Goal: Ask a question

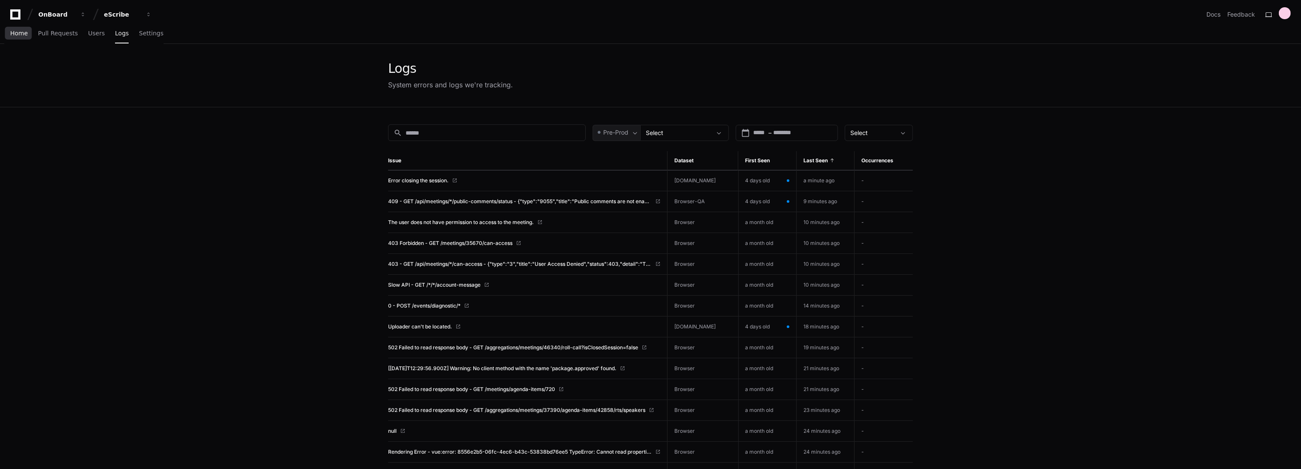
click at [22, 34] on span "Home" at bounding box center [18, 33] width 17 height 5
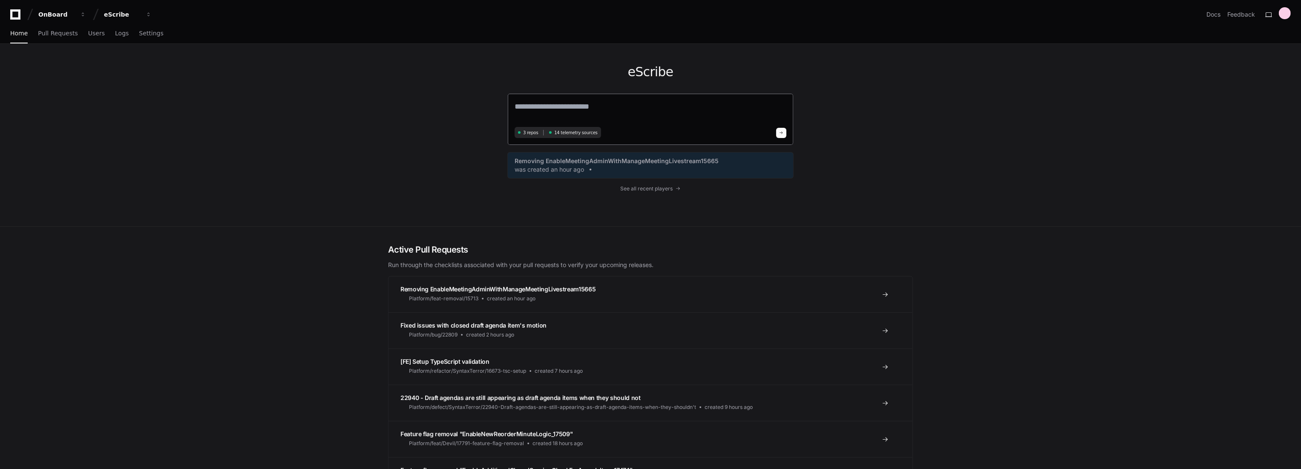
click at [640, 108] on textarea at bounding box center [651, 113] width 272 height 24
type textarea "**********"
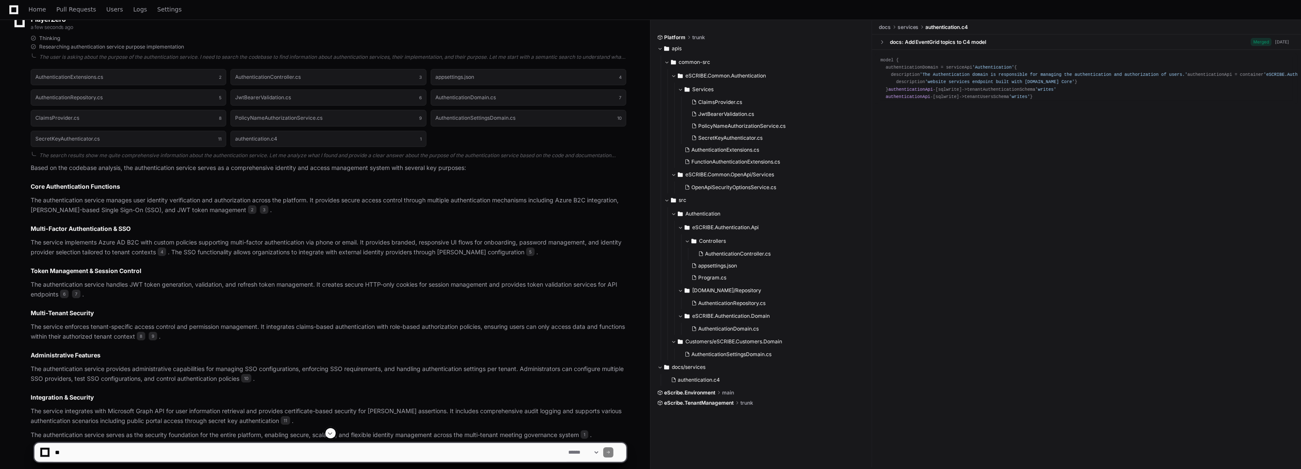
scroll to position [181, 0]
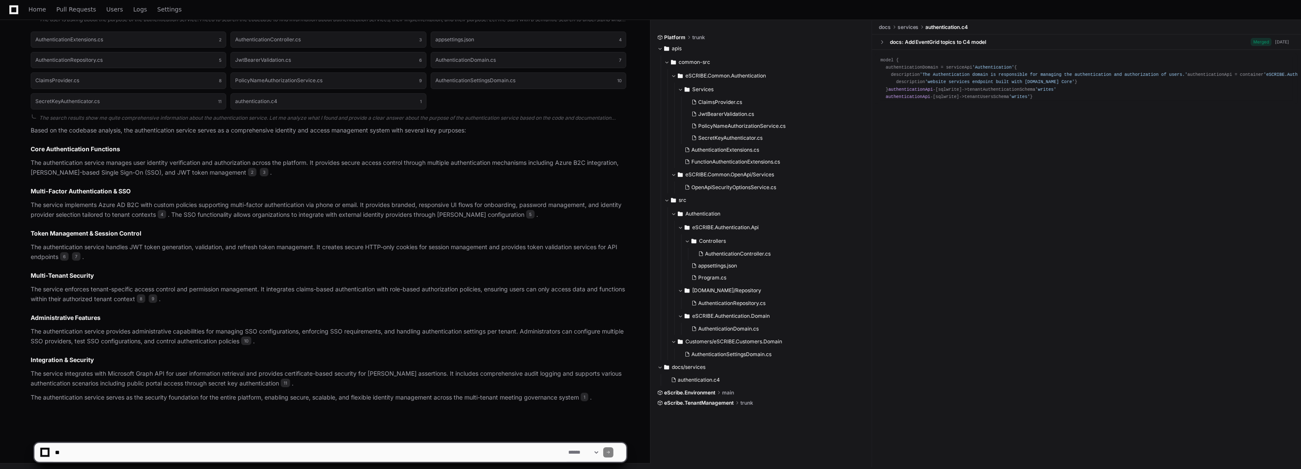
click at [299, 452] on textarea at bounding box center [309, 452] width 513 height 19
type textarea "*"
type textarea "**********"
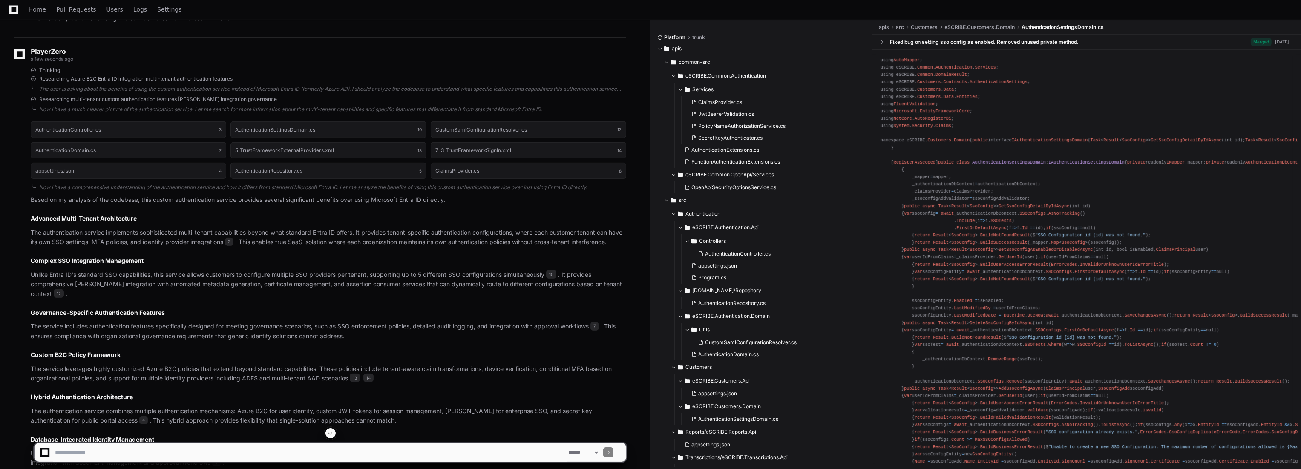
scroll to position [798, 0]
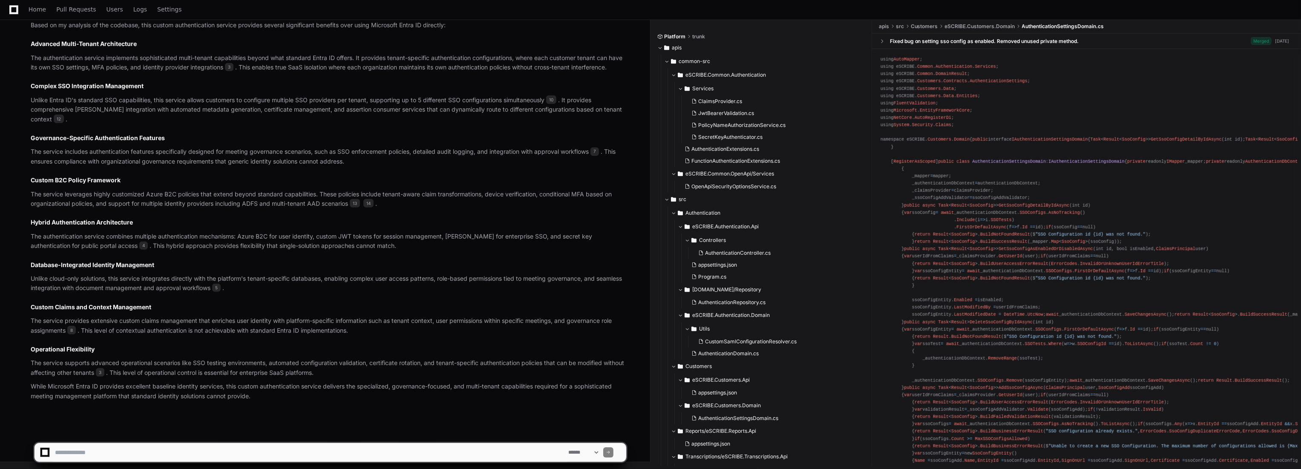
click at [386, 458] on textarea at bounding box center [309, 452] width 513 height 19
type textarea "**********"
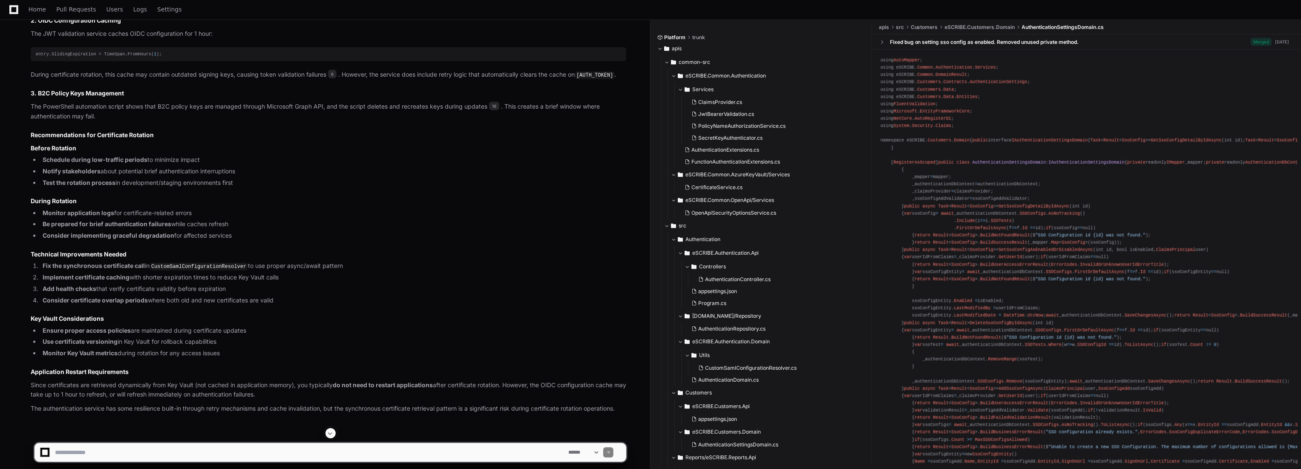
scroll to position [1719, 0]
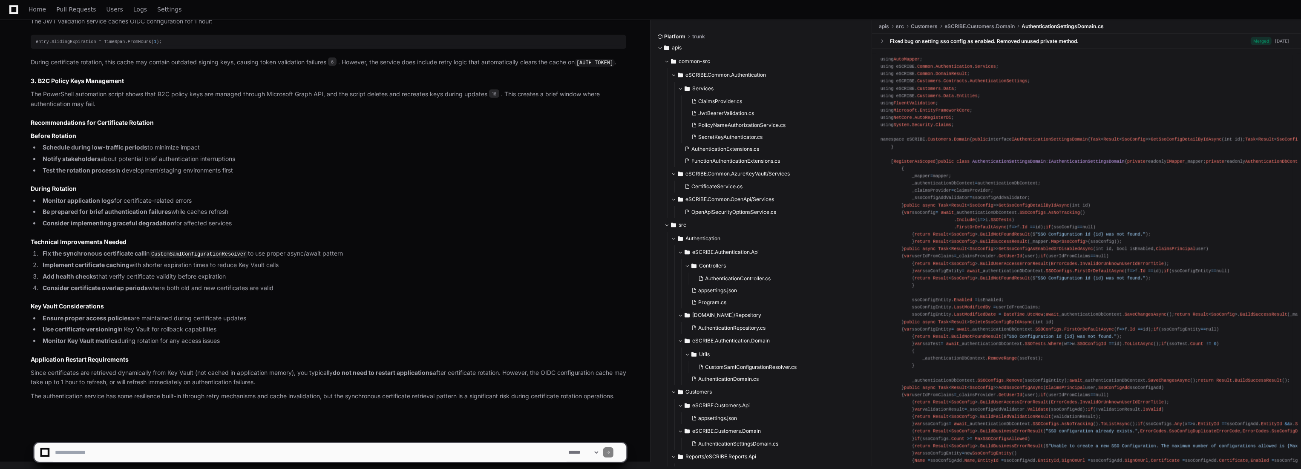
click at [251, 446] on textarea at bounding box center [309, 452] width 513 height 19
type textarea "*"
type textarea "**********"
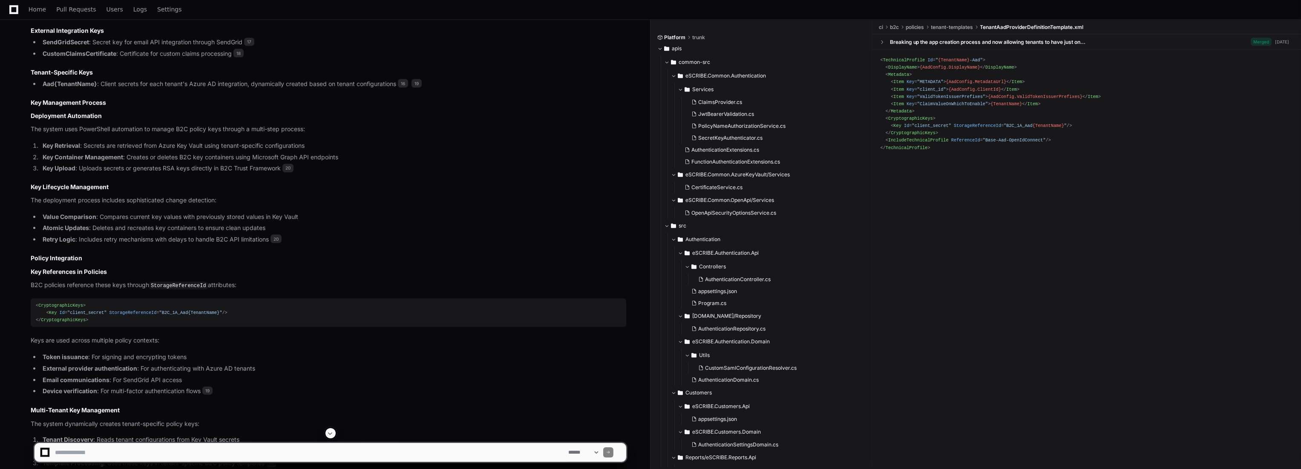
scroll to position [2455, 0]
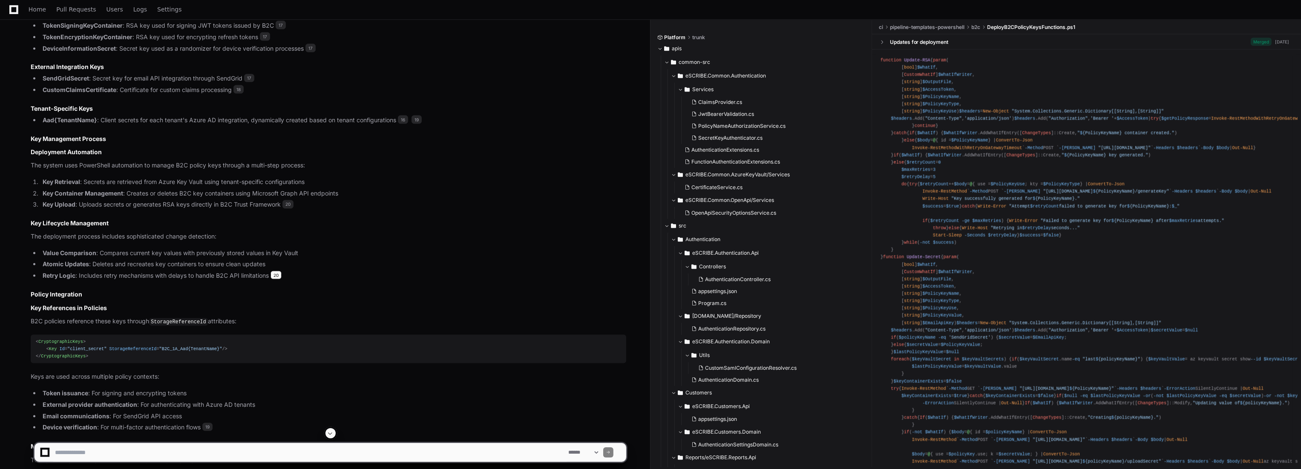
click at [279, 279] on span "20" at bounding box center [276, 275] width 11 height 9
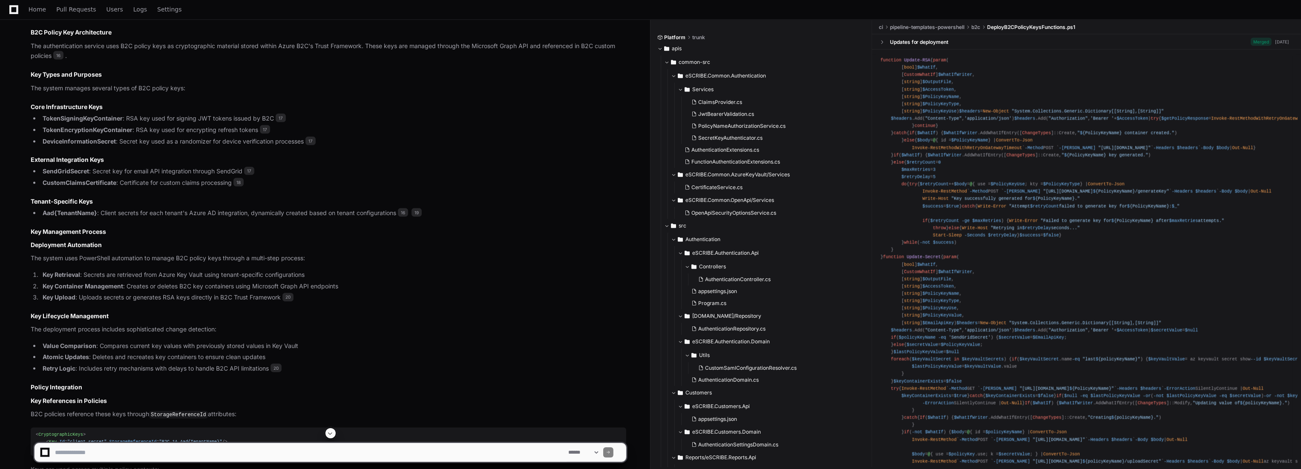
scroll to position [2361, 0]
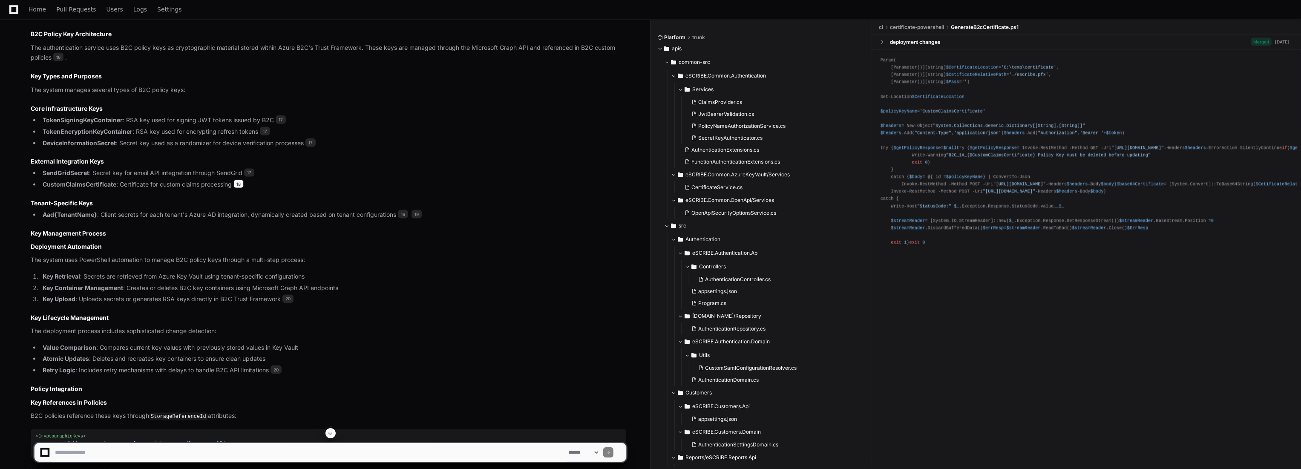
click at [237, 188] on span "18" at bounding box center [238, 184] width 10 height 9
click at [248, 177] on span "17" at bounding box center [249, 173] width 10 height 9
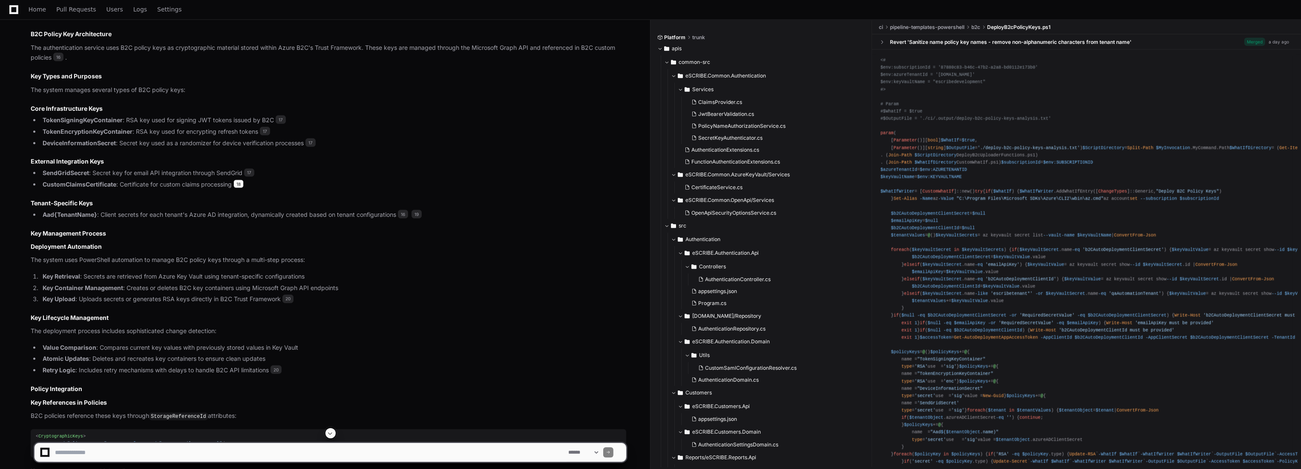
click at [238, 188] on span "18" at bounding box center [238, 184] width 10 height 9
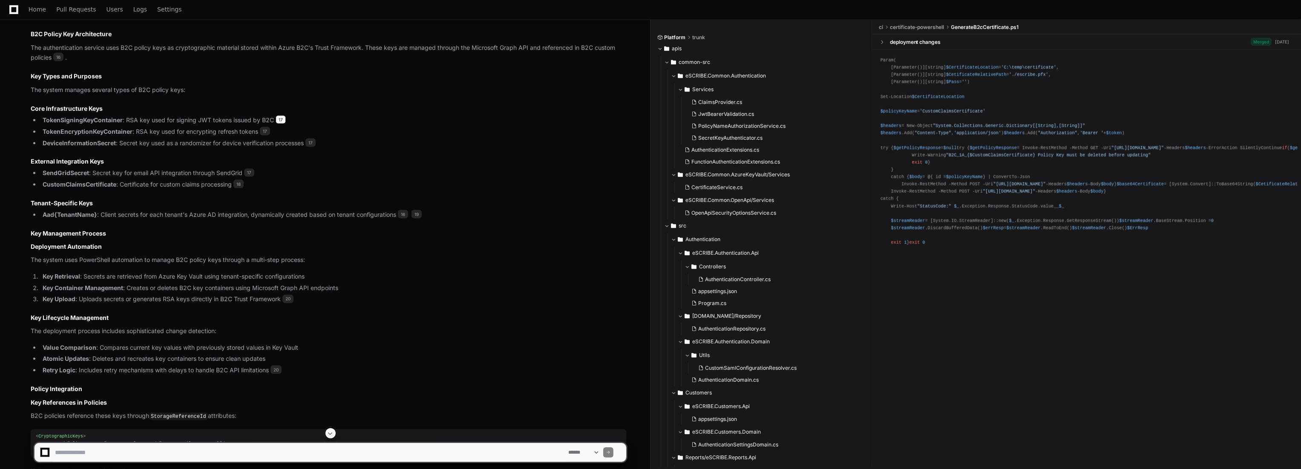
click at [279, 124] on span "17" at bounding box center [281, 119] width 10 height 9
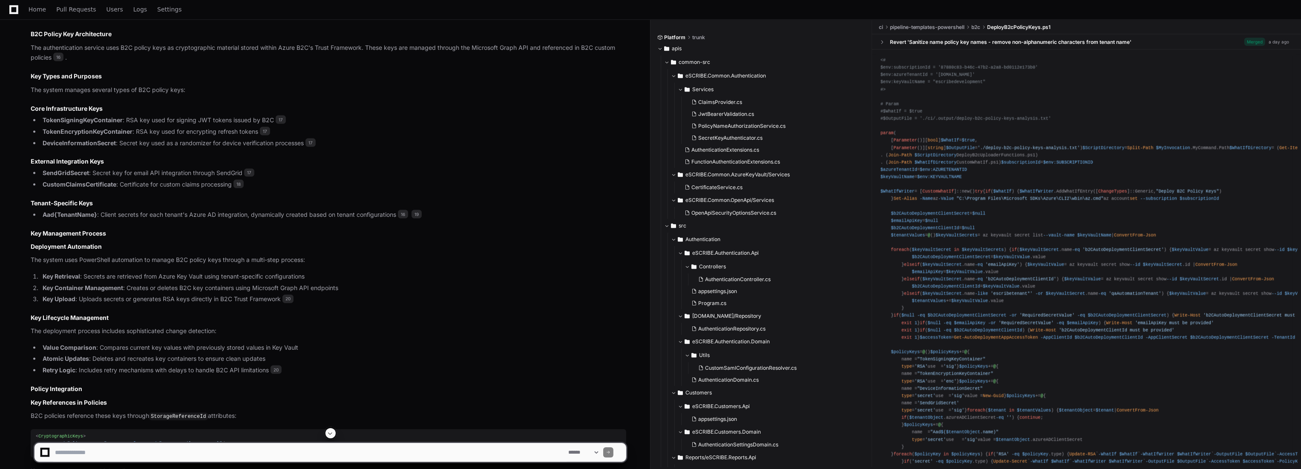
click at [270, 137] on li "TokenEncryptionKeyContainer : RSA key used for encrypting refresh tokens 17" at bounding box center [333, 132] width 586 height 10
click at [268, 135] on span "17" at bounding box center [265, 131] width 10 height 9
click at [314, 147] on span "17" at bounding box center [310, 142] width 10 height 9
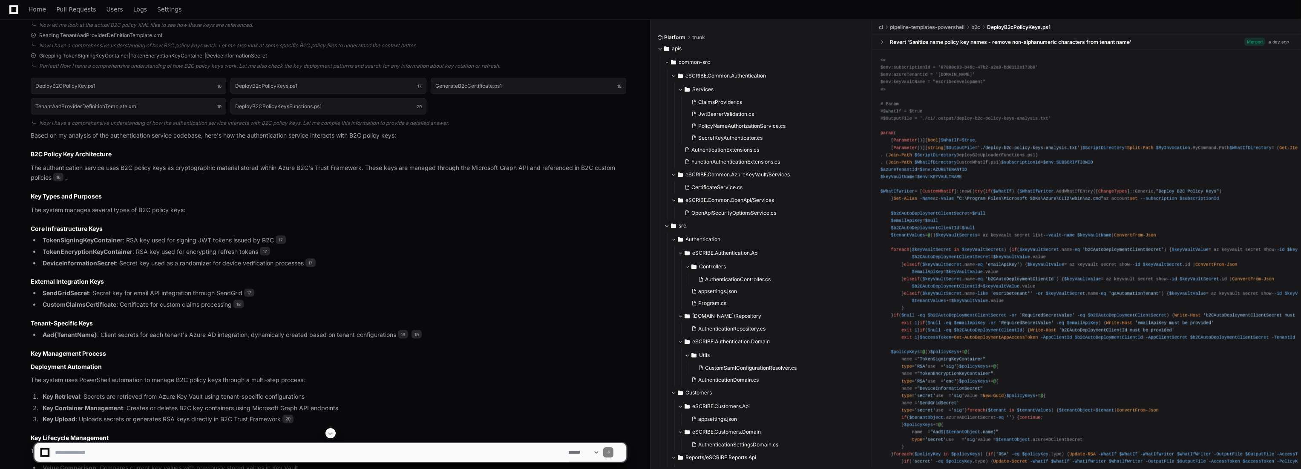
scroll to position [2219, 0]
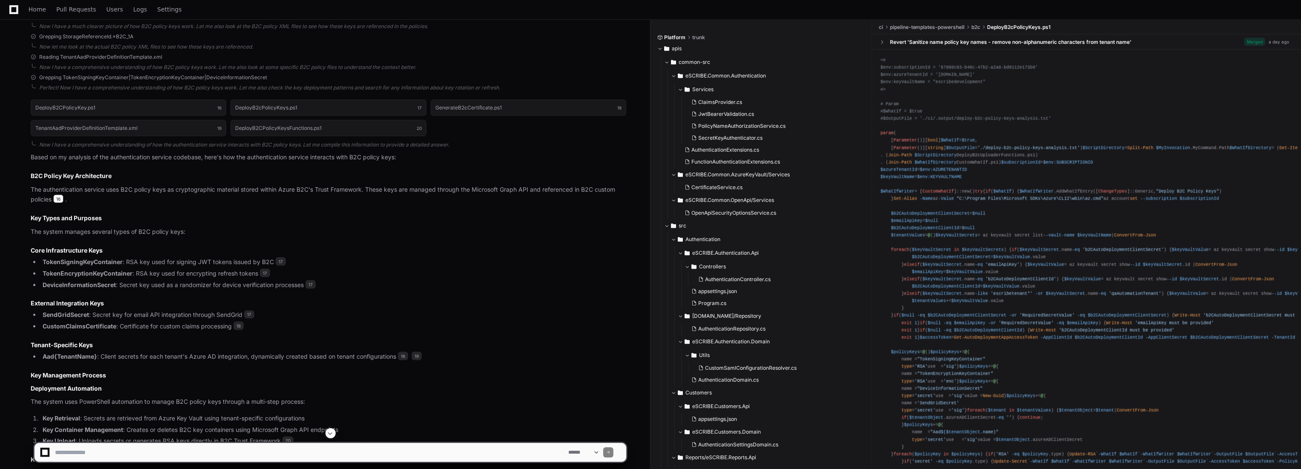
click at [55, 203] on span "16" at bounding box center [58, 199] width 10 height 9
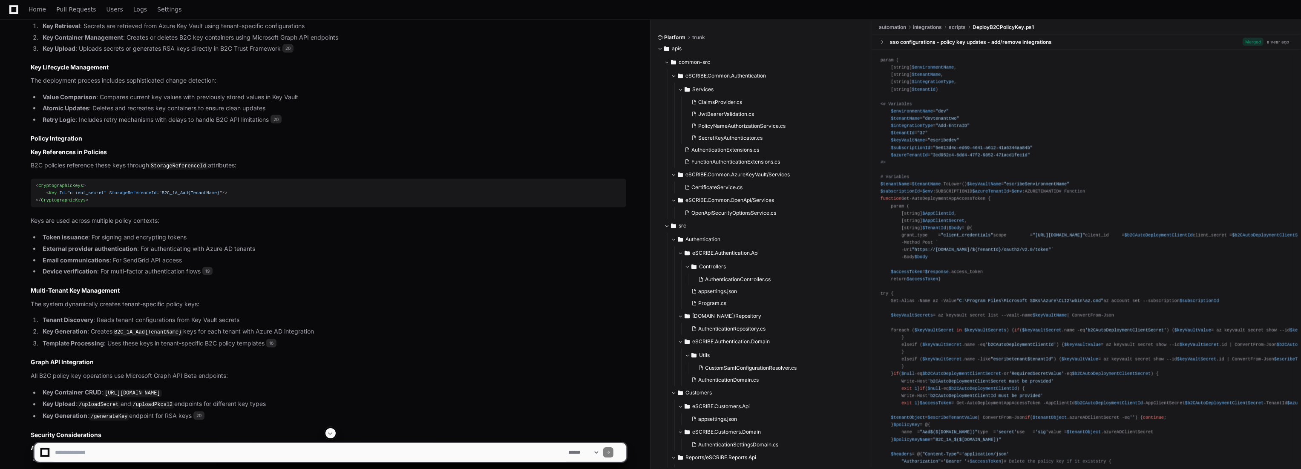
scroll to position [2875, 0]
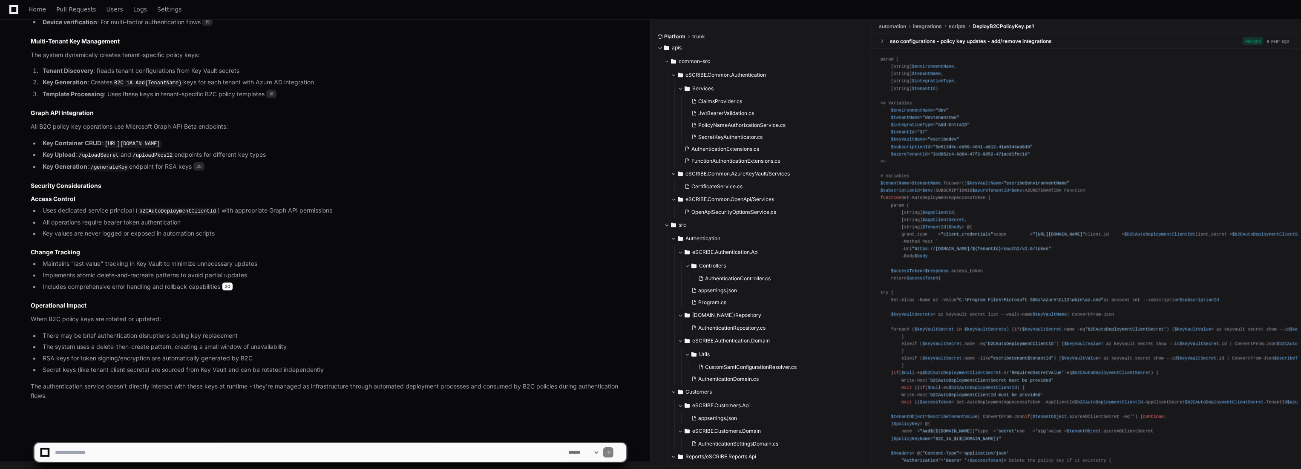
click at [232, 288] on span "20" at bounding box center [227, 286] width 11 height 9
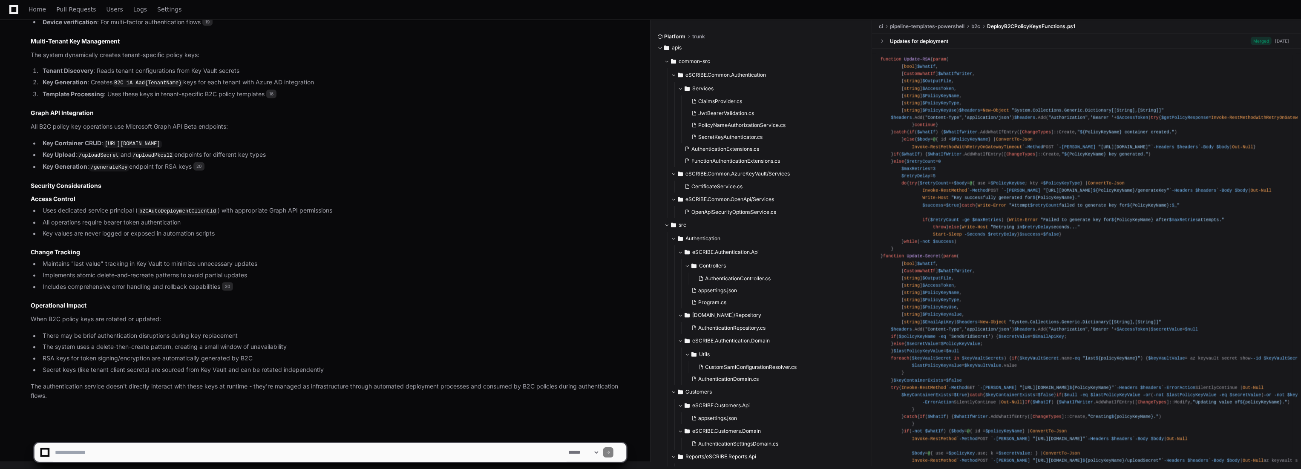
click at [286, 443] on textarea at bounding box center [309, 452] width 513 height 19
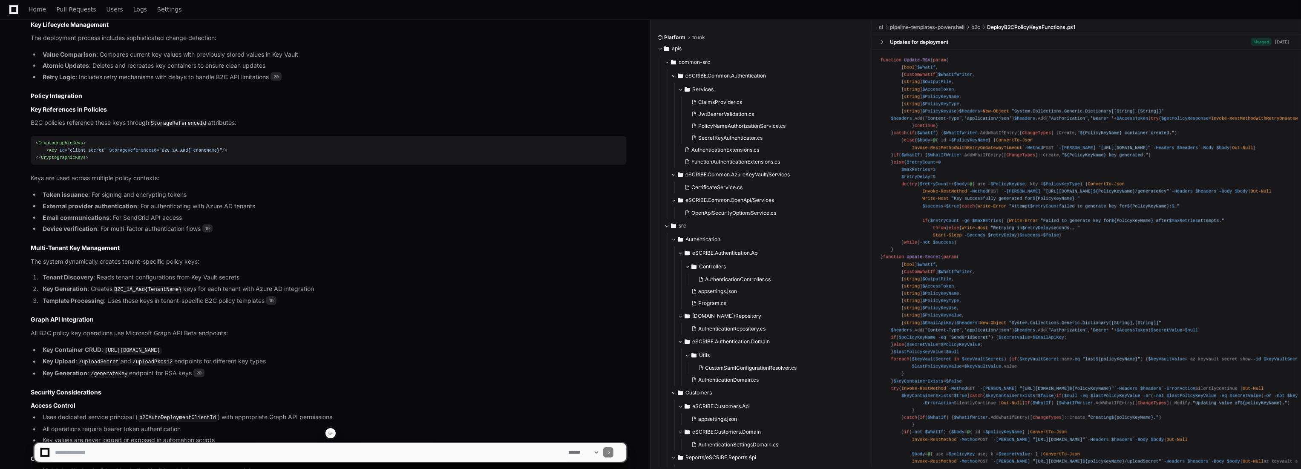
scroll to position [2496, 0]
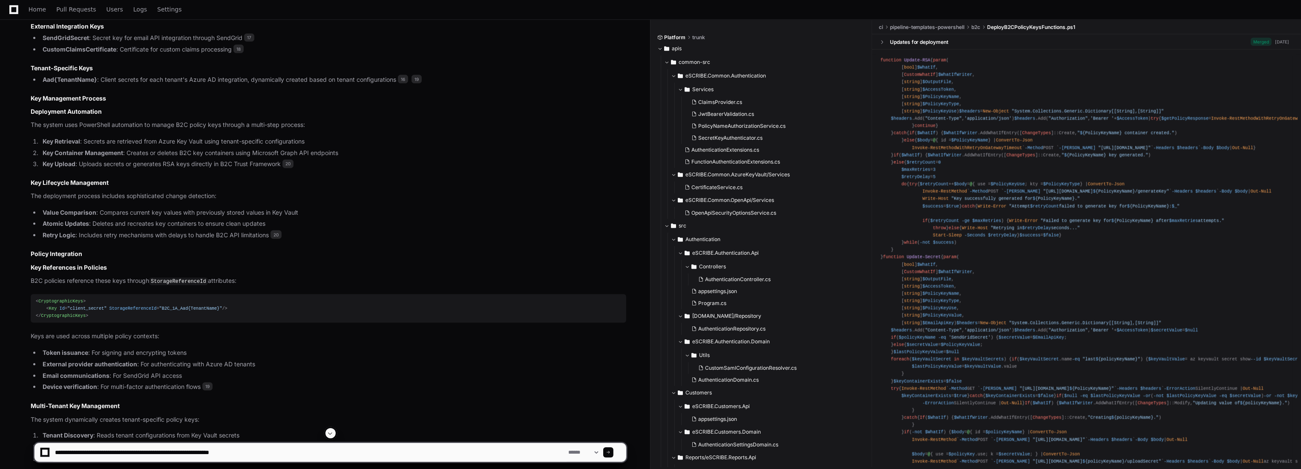
type textarea "**********"
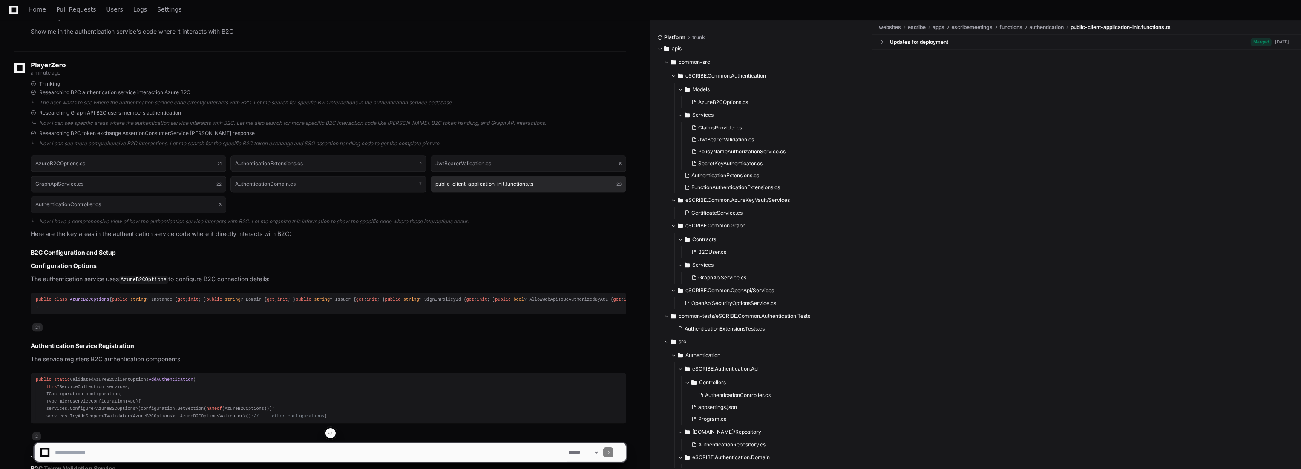
scroll to position [3327, 0]
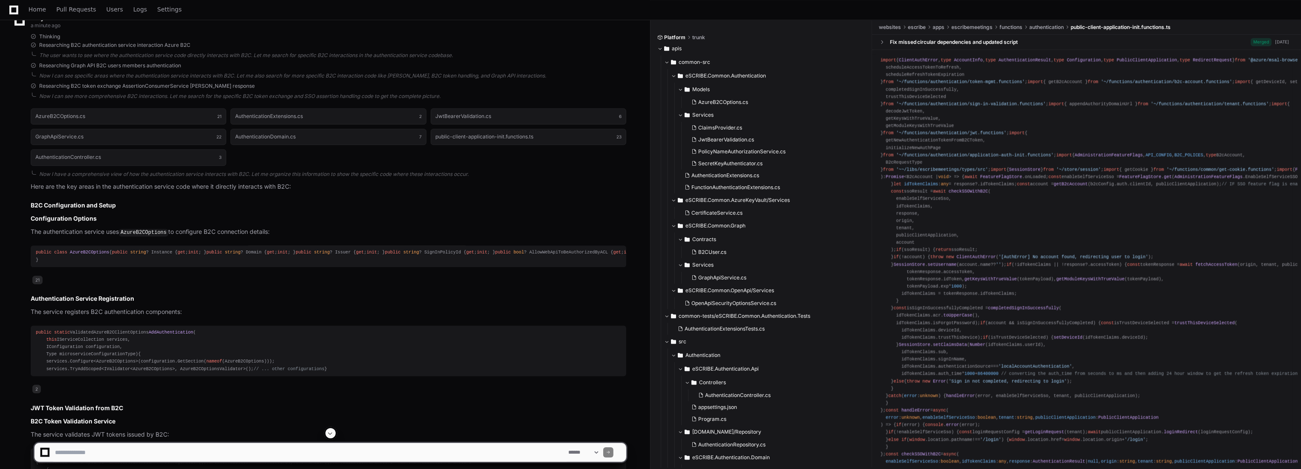
click at [152, 236] on code "AzureB2COptions" at bounding box center [143, 233] width 49 height 8
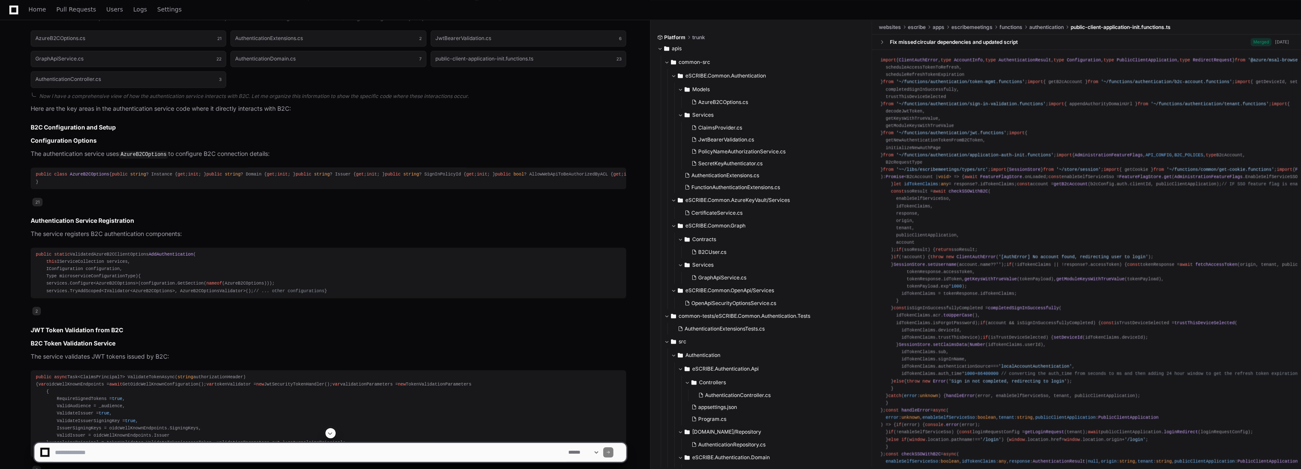
scroll to position [3422, 0]
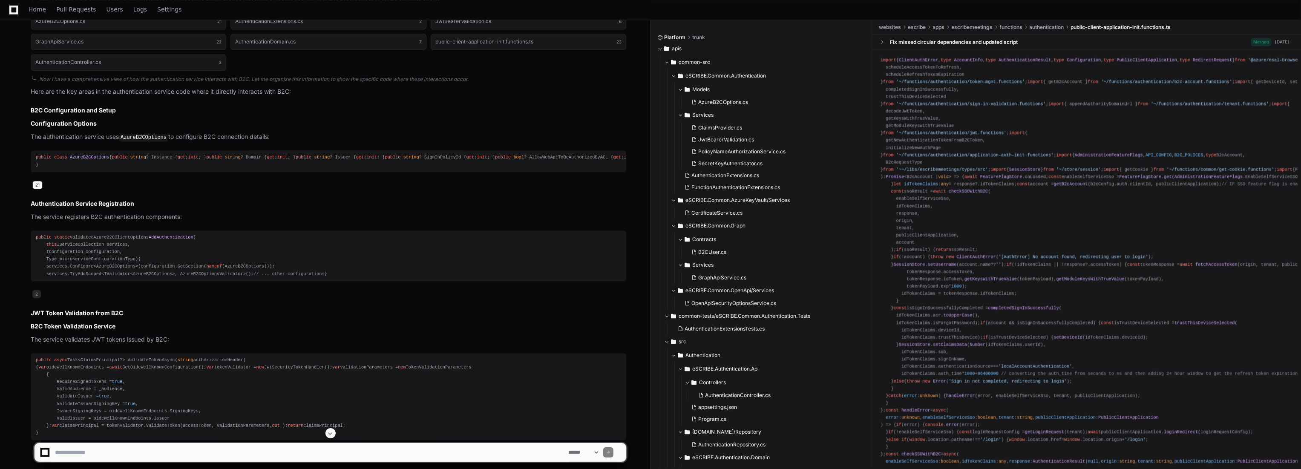
click at [37, 189] on span "21" at bounding box center [37, 185] width 10 height 9
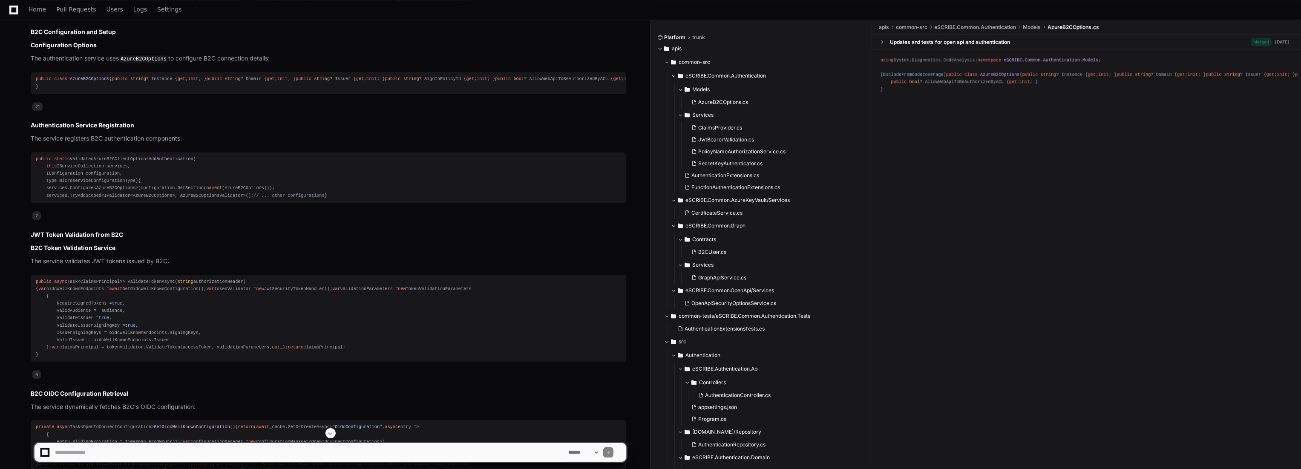
scroll to position [3517, 0]
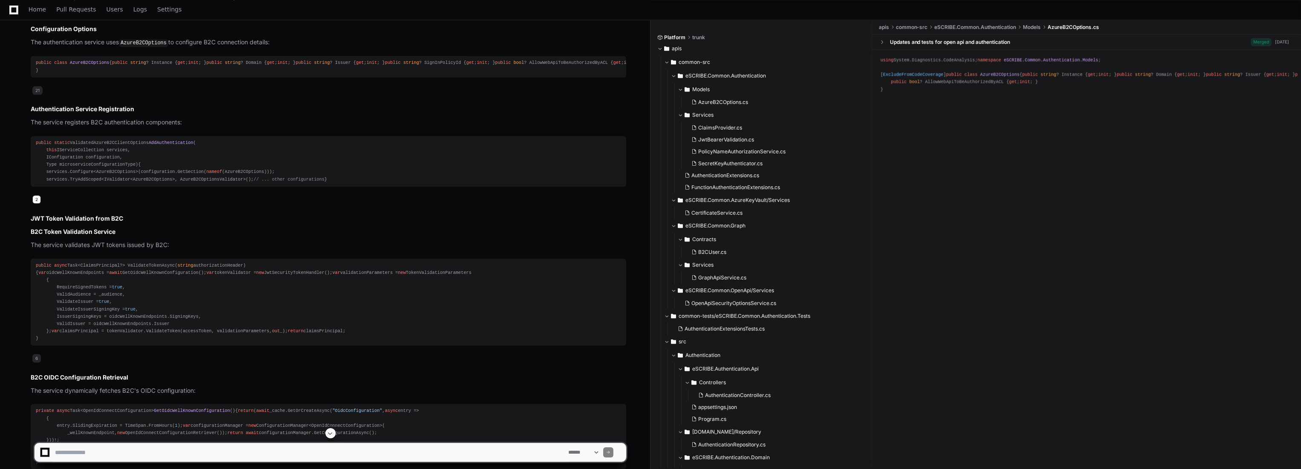
click at [38, 204] on span "2" at bounding box center [36, 199] width 9 height 9
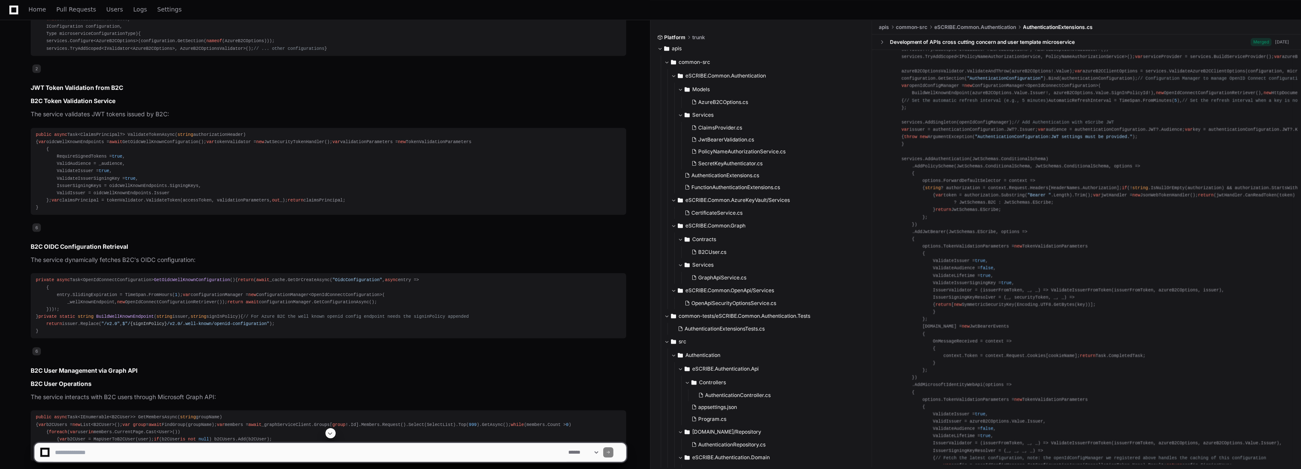
scroll to position [3659, 0]
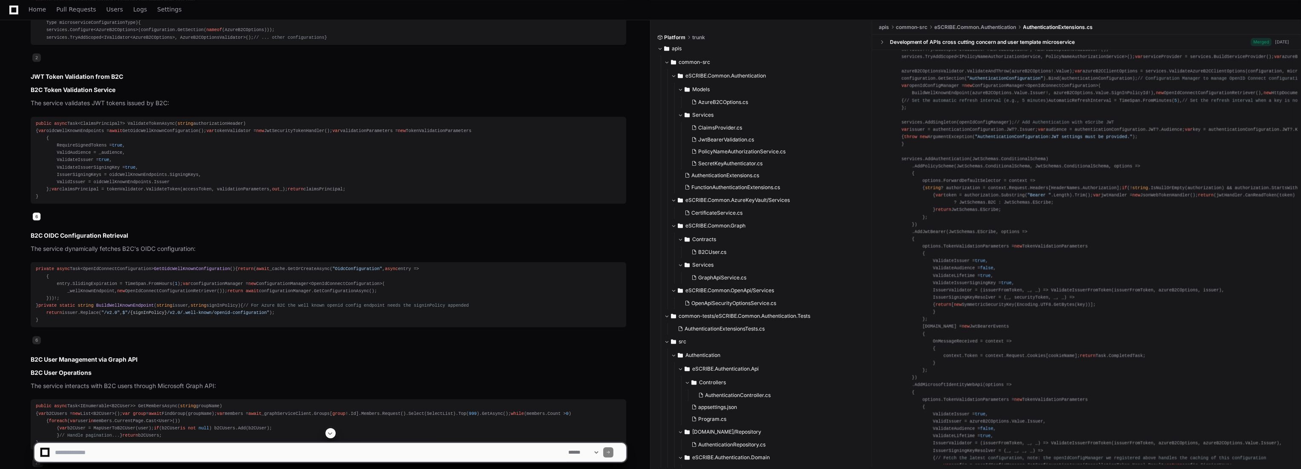
click at [36, 221] on span "6" at bounding box center [36, 216] width 9 height 9
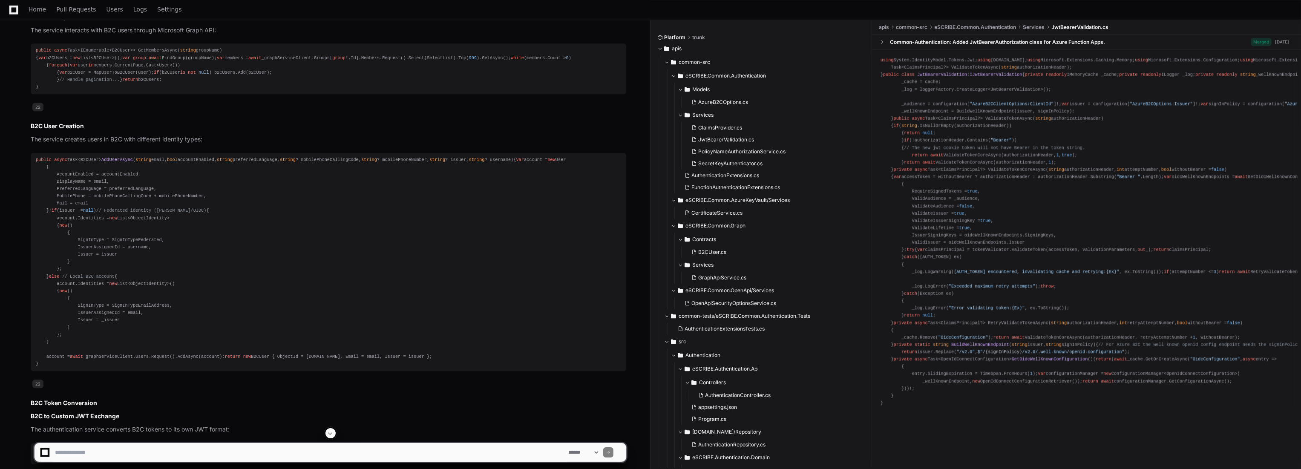
scroll to position [4037, 0]
